Goal: Navigation & Orientation: Understand site structure

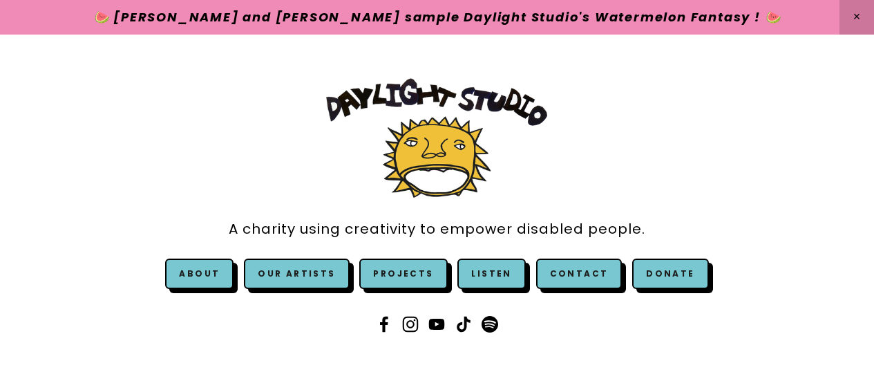
scroll to position [55, 0]
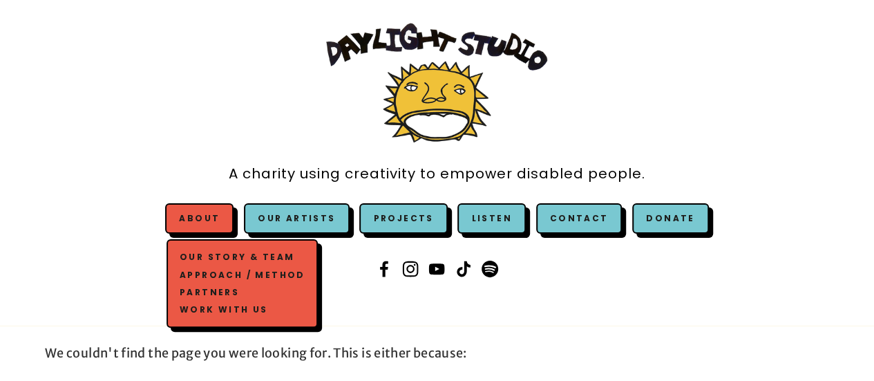
click at [210, 258] on link "Our Story & Team" at bounding box center [242, 257] width 132 height 17
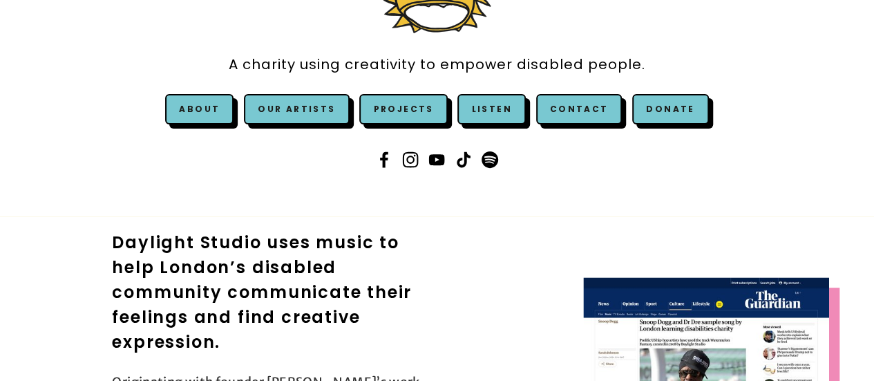
scroll to position [166, 0]
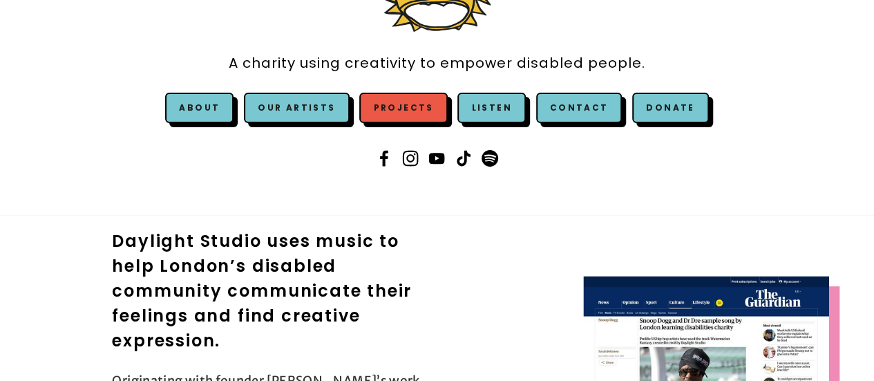
click at [398, 113] on link "Projects" at bounding box center [403, 108] width 88 height 30
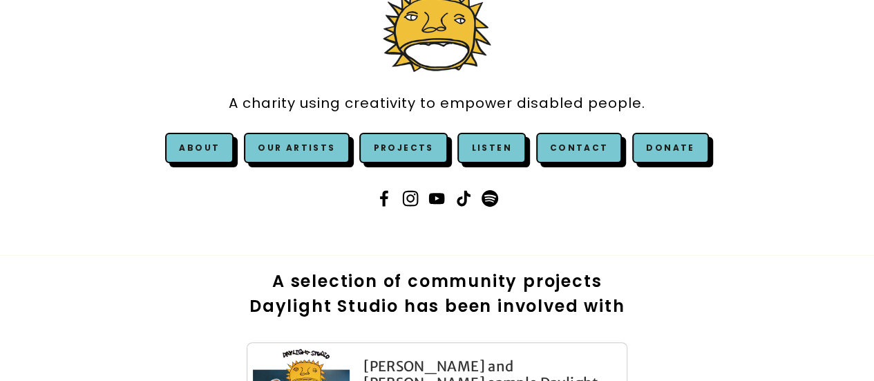
scroll to position [83, 0]
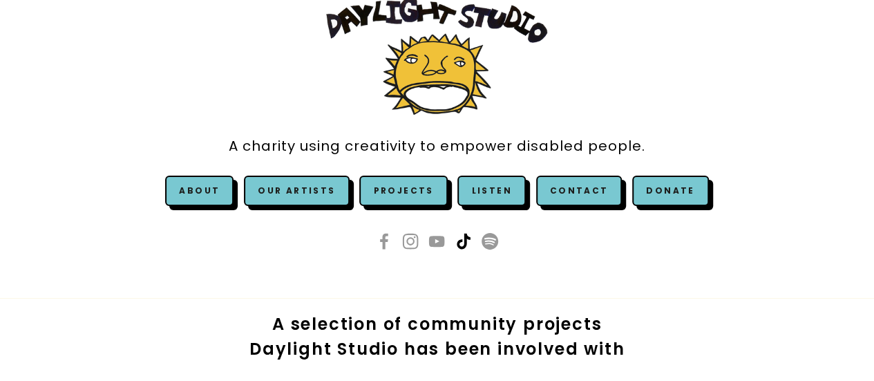
click at [463, 242] on use at bounding box center [463, 240] width 33 height 33
click at [439, 78] on img at bounding box center [436, 54] width 221 height 119
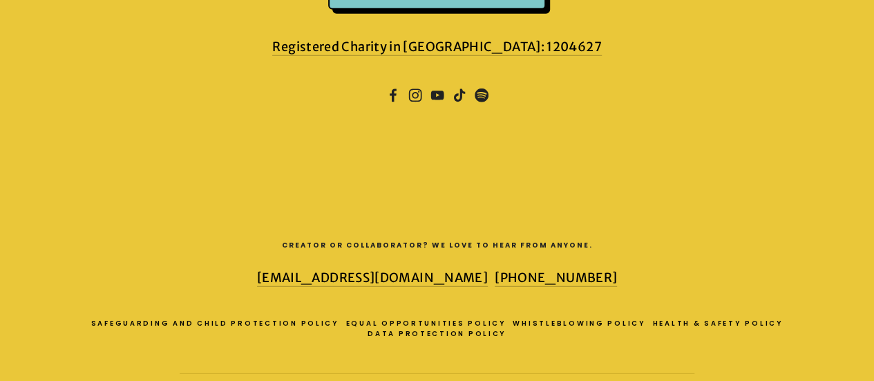
scroll to position [1960, 0]
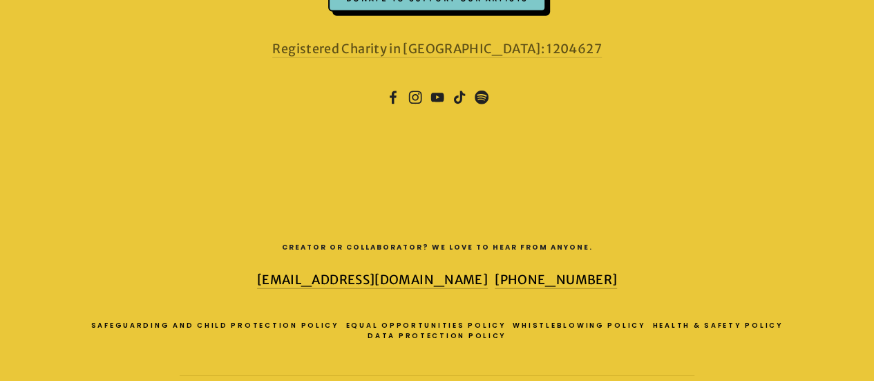
click at [566, 48] on link "Registered Charity in [GEOGRAPHIC_DATA]: 1204627" at bounding box center [436, 49] width 329 height 17
